Goal: Share content

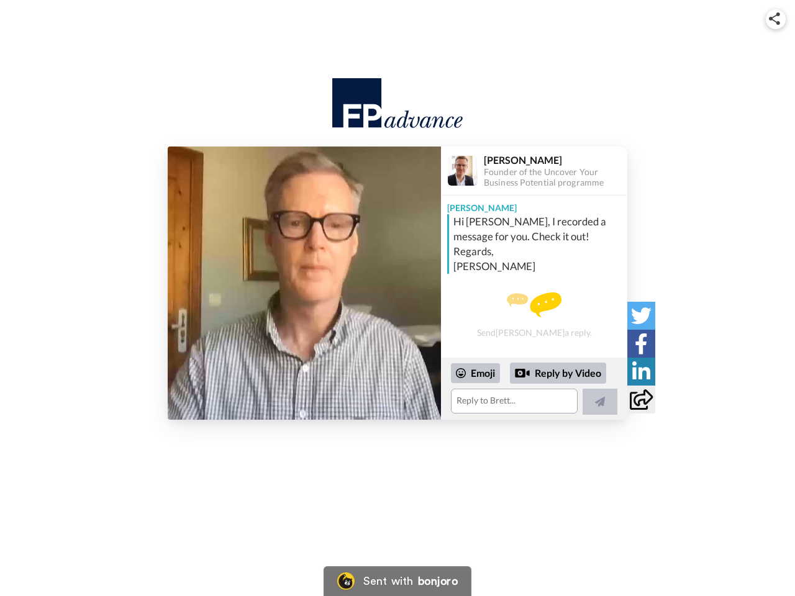
click at [775, 19] on img at bounding box center [774, 18] width 11 height 12
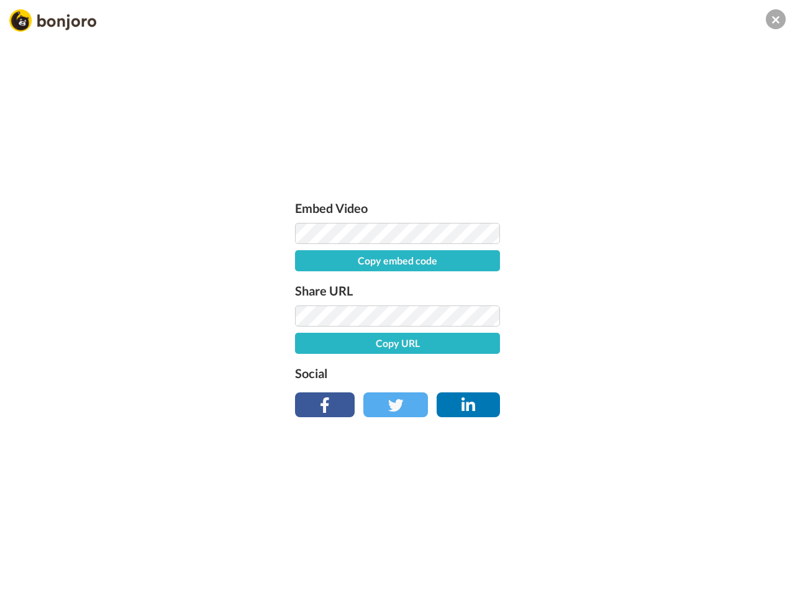
click at [304, 283] on label "Share URL" at bounding box center [397, 291] width 205 height 20
click at [534, 389] on div "Embed Video Copy embed code Share URL Copy URL Social" at bounding box center [397, 365] width 795 height 596
click at [476, 373] on label "Social" at bounding box center [397, 373] width 205 height 20
click at [558, 373] on div "Embed Video Copy embed code Share URL Copy URL Social" at bounding box center [397, 365] width 795 height 596
click at [600, 402] on div "Embed Video Copy embed code Share URL Copy URL Social" at bounding box center [397, 365] width 795 height 596
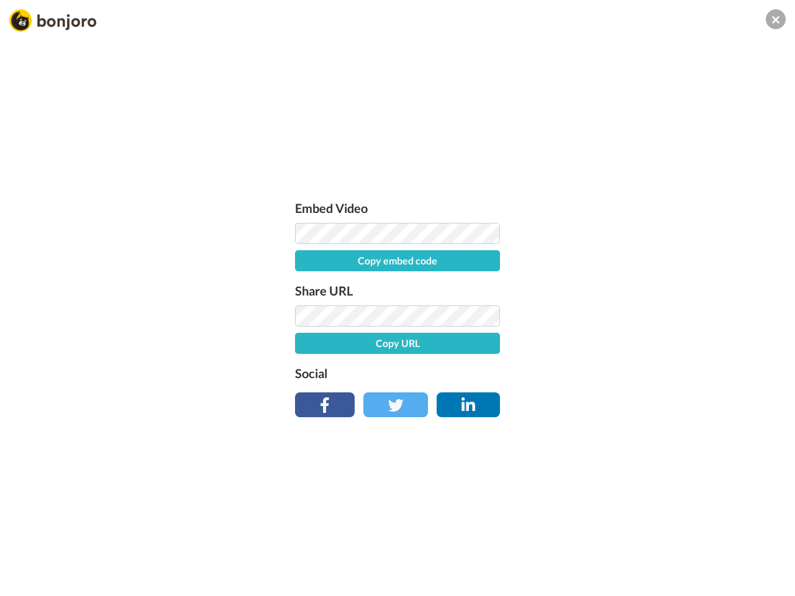
click at [641, 315] on div "Embed Video Copy embed code Share URL Copy URL Social" at bounding box center [397, 365] width 795 height 596
click at [641, 343] on div "Embed Video Copy embed code Share URL Copy URL Social" at bounding box center [397, 365] width 795 height 596
click at [641, 371] on div "Embed Video Copy embed code Share URL Copy URL Social" at bounding box center [397, 365] width 795 height 596
click at [641, 399] on div "Embed Video Copy embed code Share URL Copy URL Social" at bounding box center [397, 365] width 795 height 596
